Goal: Find contact information: Find contact information

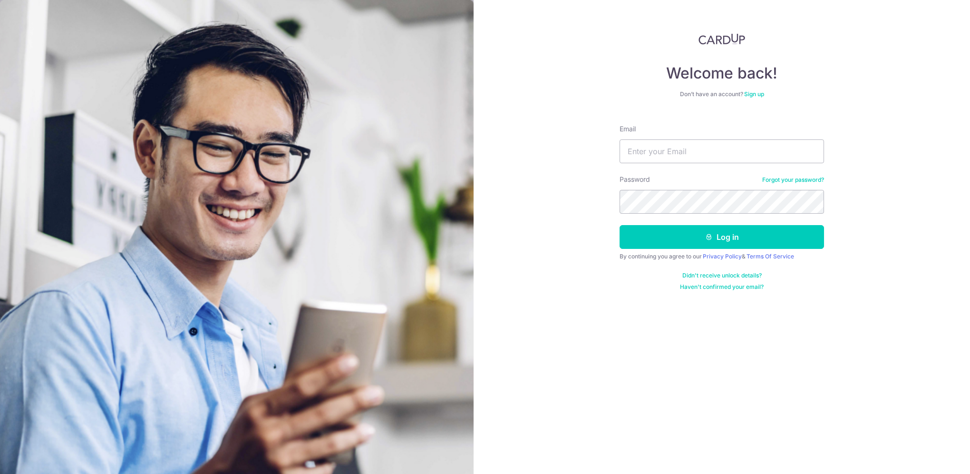
type input "[EMAIL_ADDRESS][PERSON_NAME][DOMAIN_NAME]"
click at [620, 225] on button "Log in" at bounding box center [722, 237] width 204 height 24
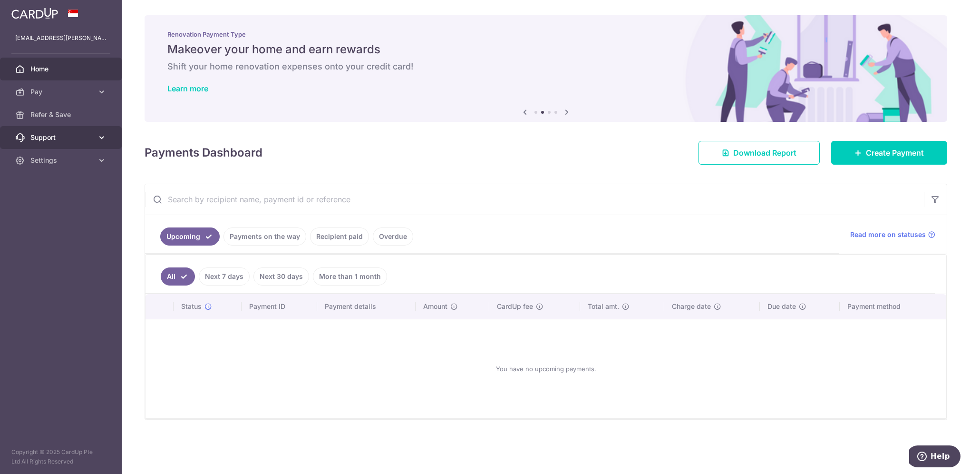
click at [66, 136] on span "Support" at bounding box center [61, 138] width 63 height 10
click at [55, 179] on span "Contact Us" at bounding box center [61, 183] width 63 height 10
